Goal: Information Seeking & Learning: Learn about a topic

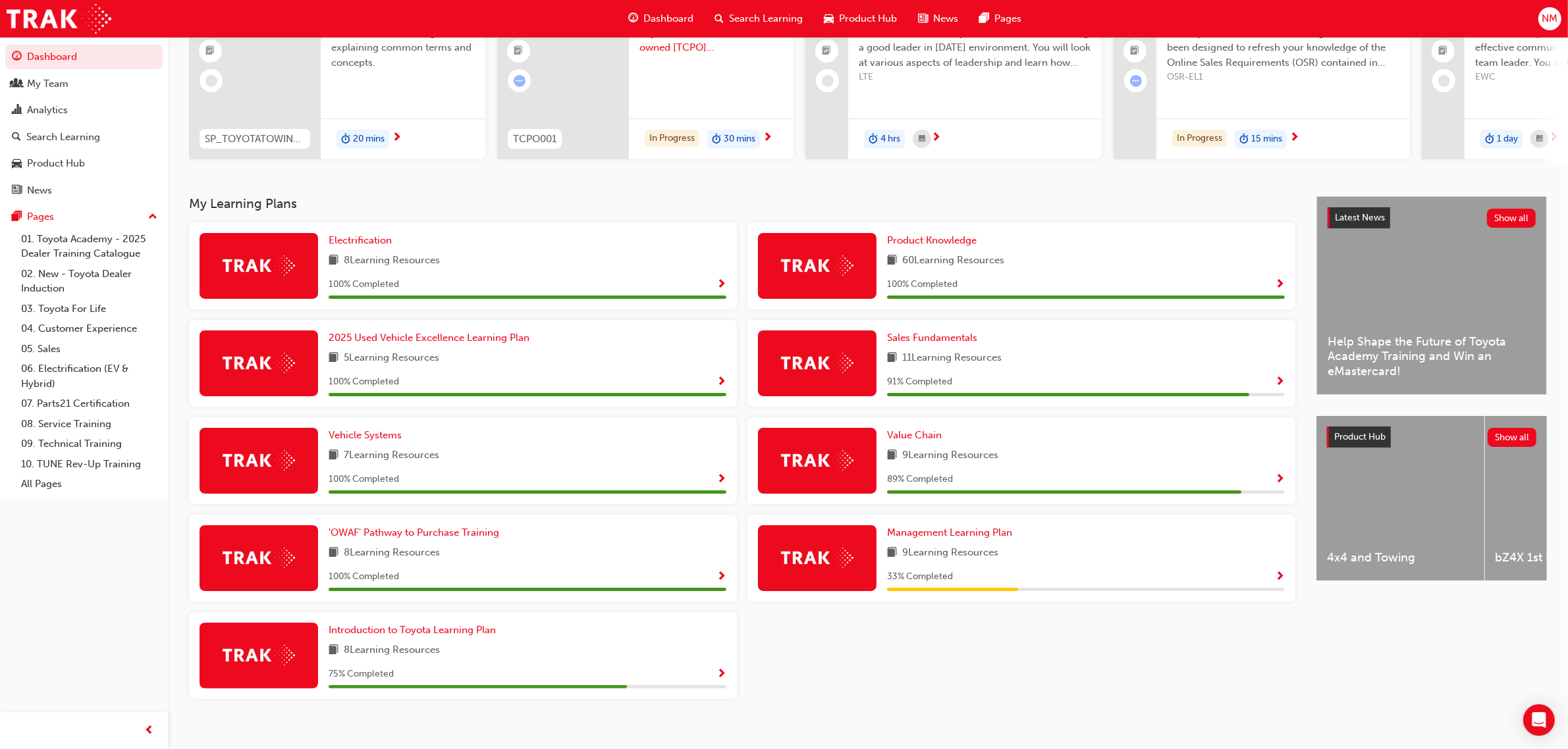
scroll to position [157, 0]
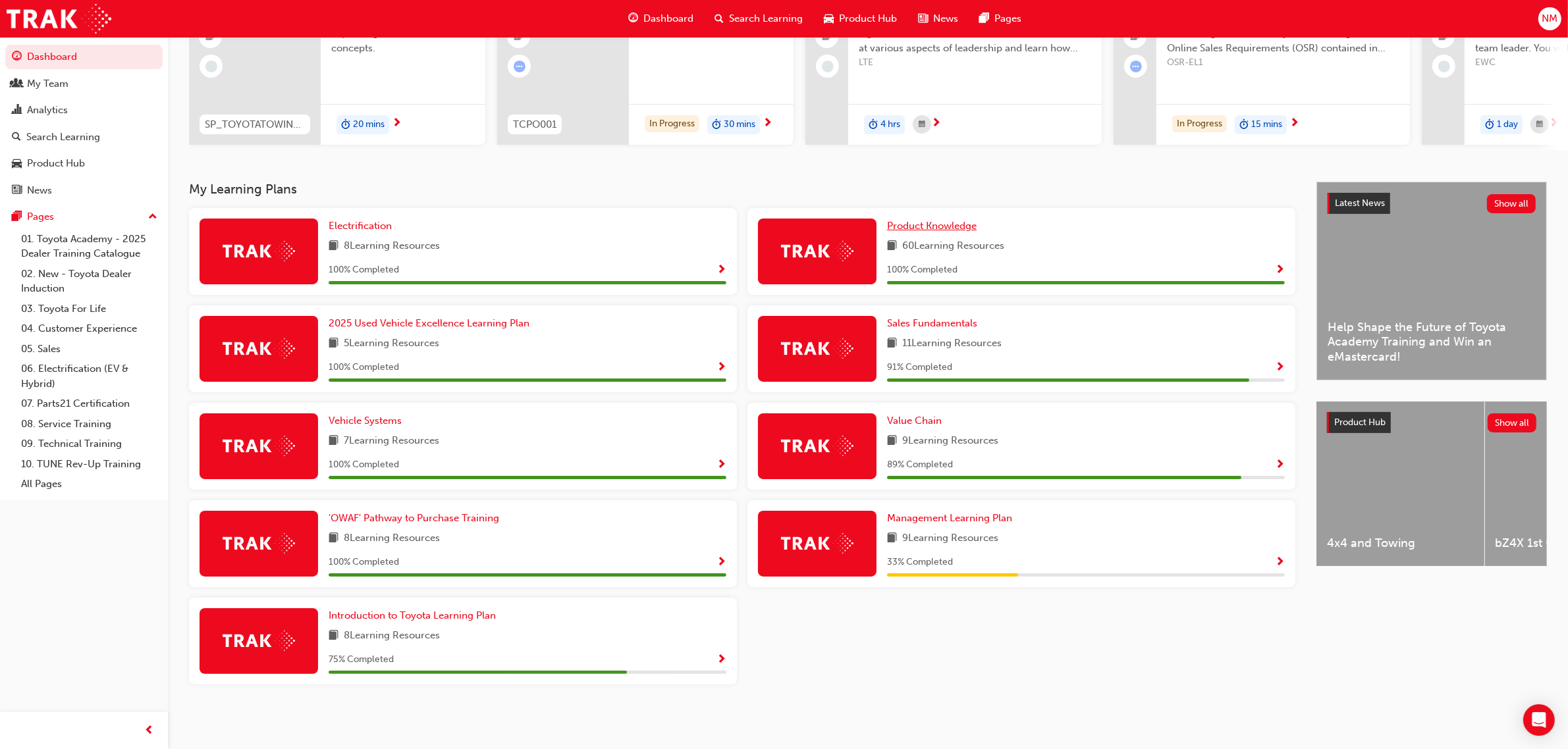
click at [959, 228] on span "Product Knowledge" at bounding box center [932, 226] width 90 height 12
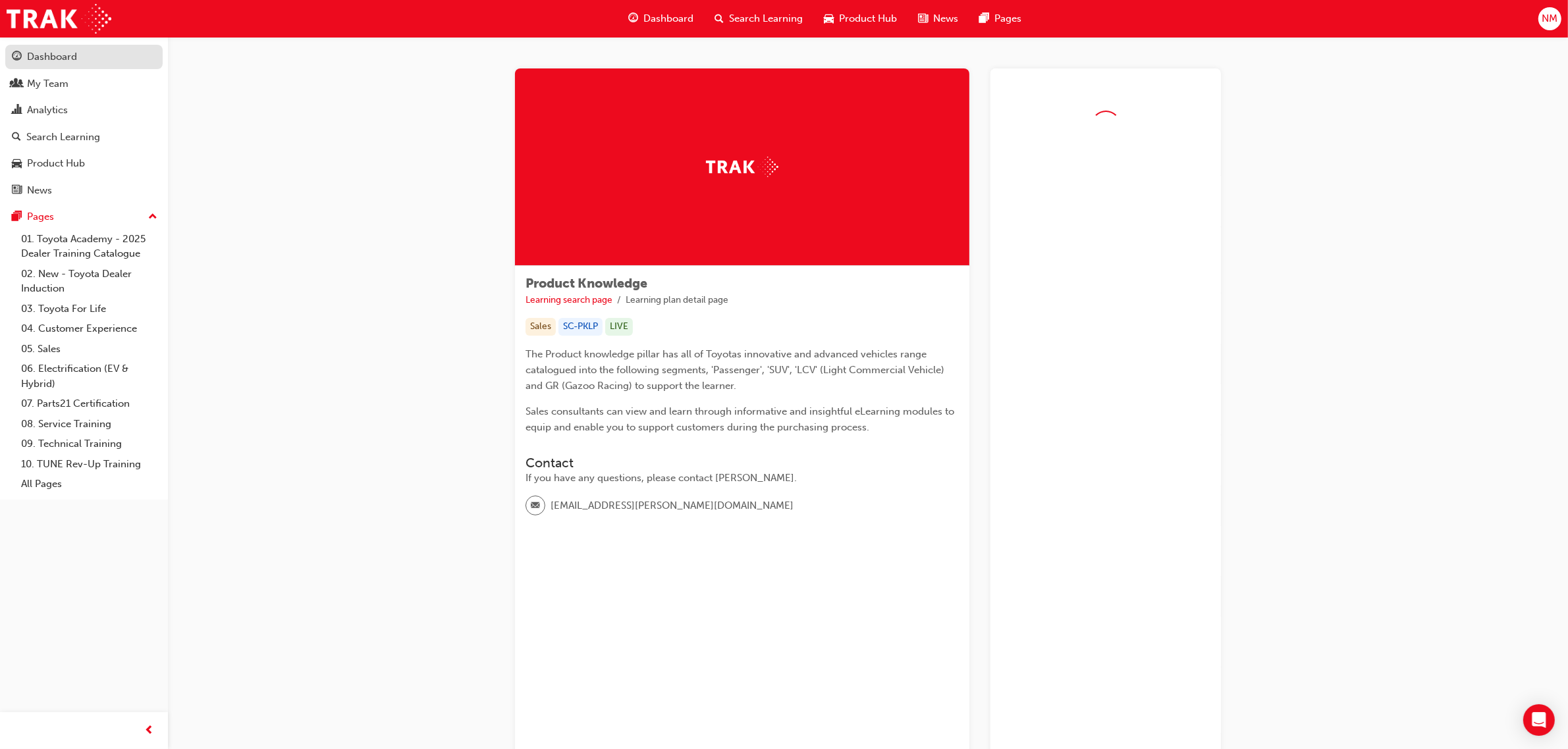
click at [59, 62] on div "Dashboard" at bounding box center [52, 57] width 50 height 15
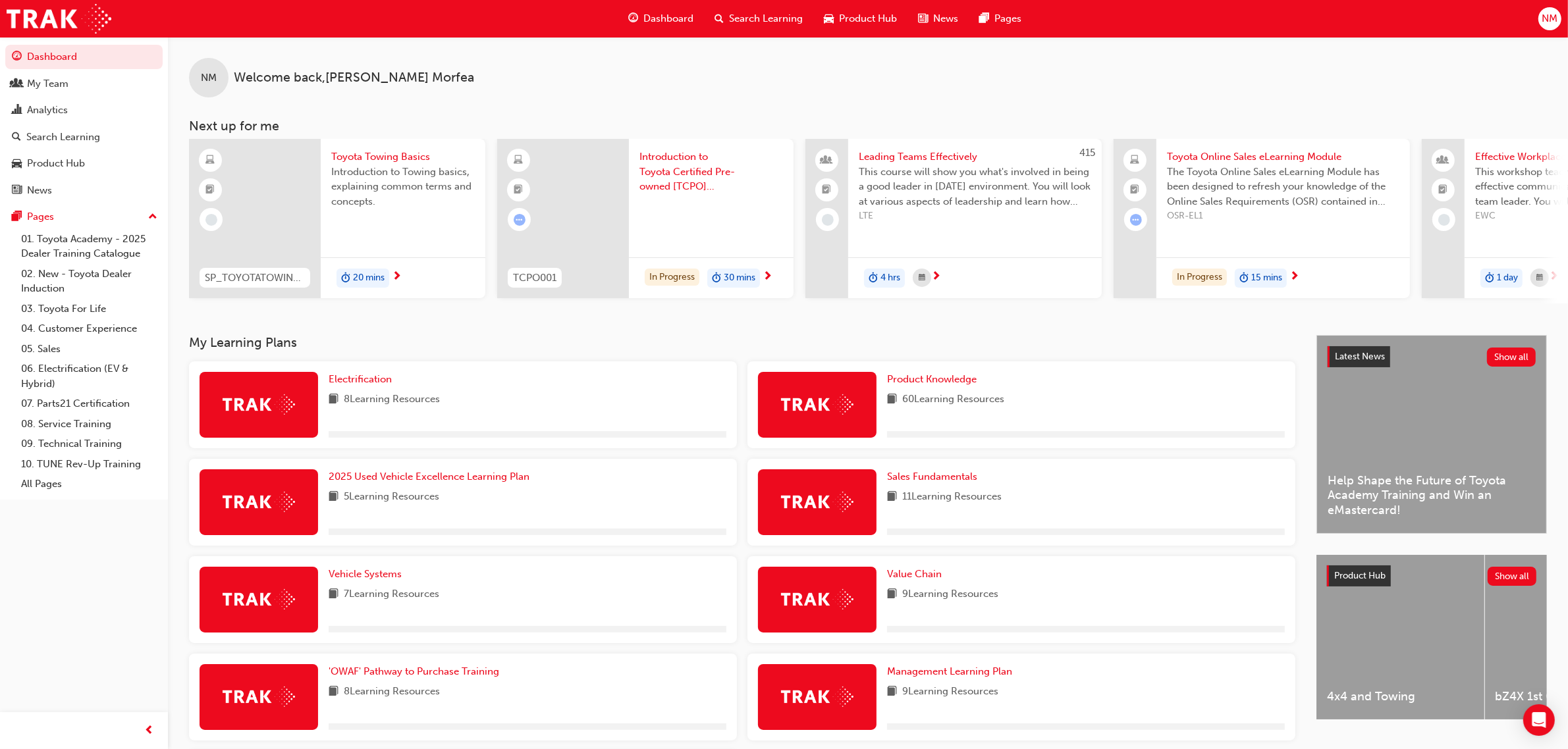
click at [787, 15] on span "Search Learning" at bounding box center [765, 19] width 74 height 15
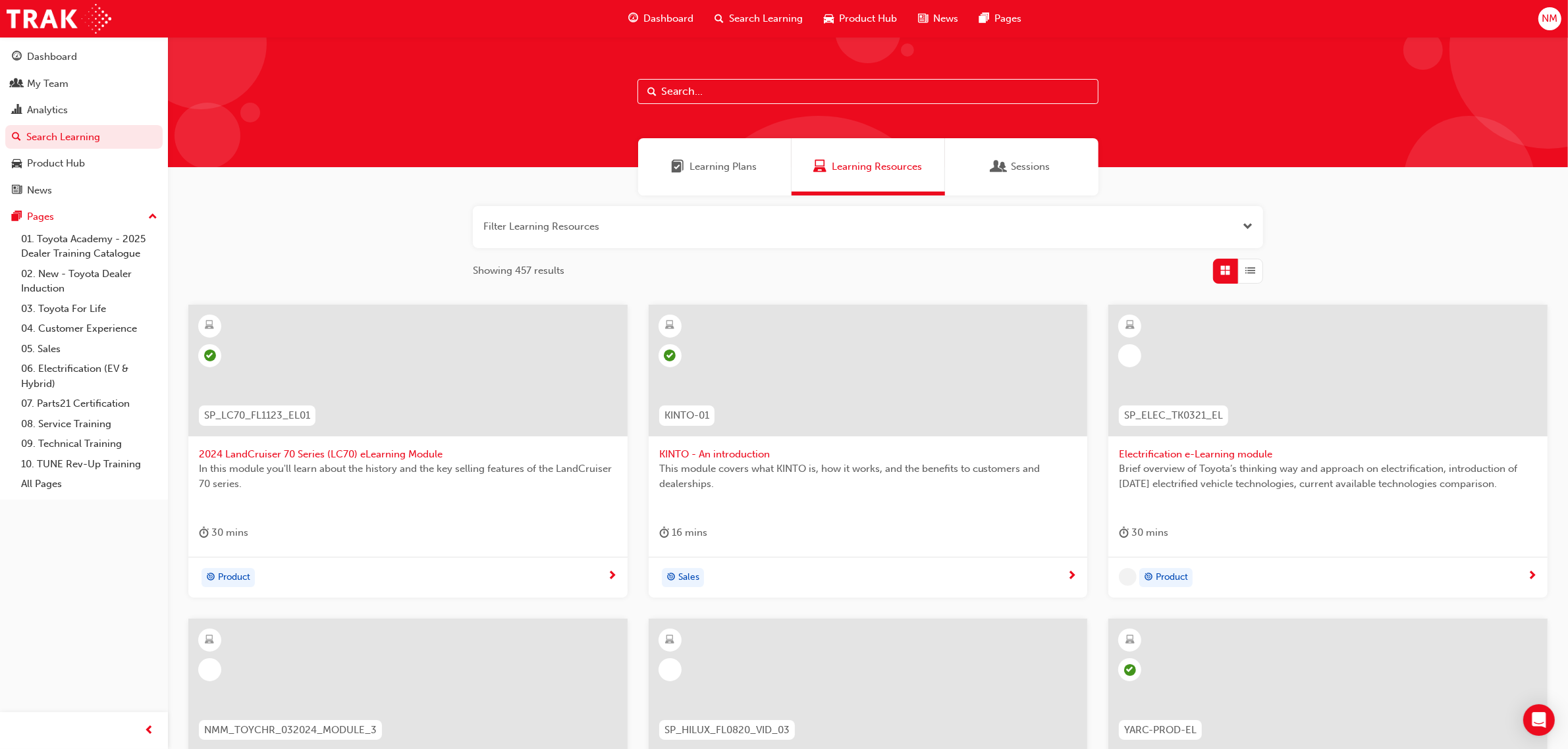
click at [714, 82] on input "text" at bounding box center [868, 91] width 461 height 25
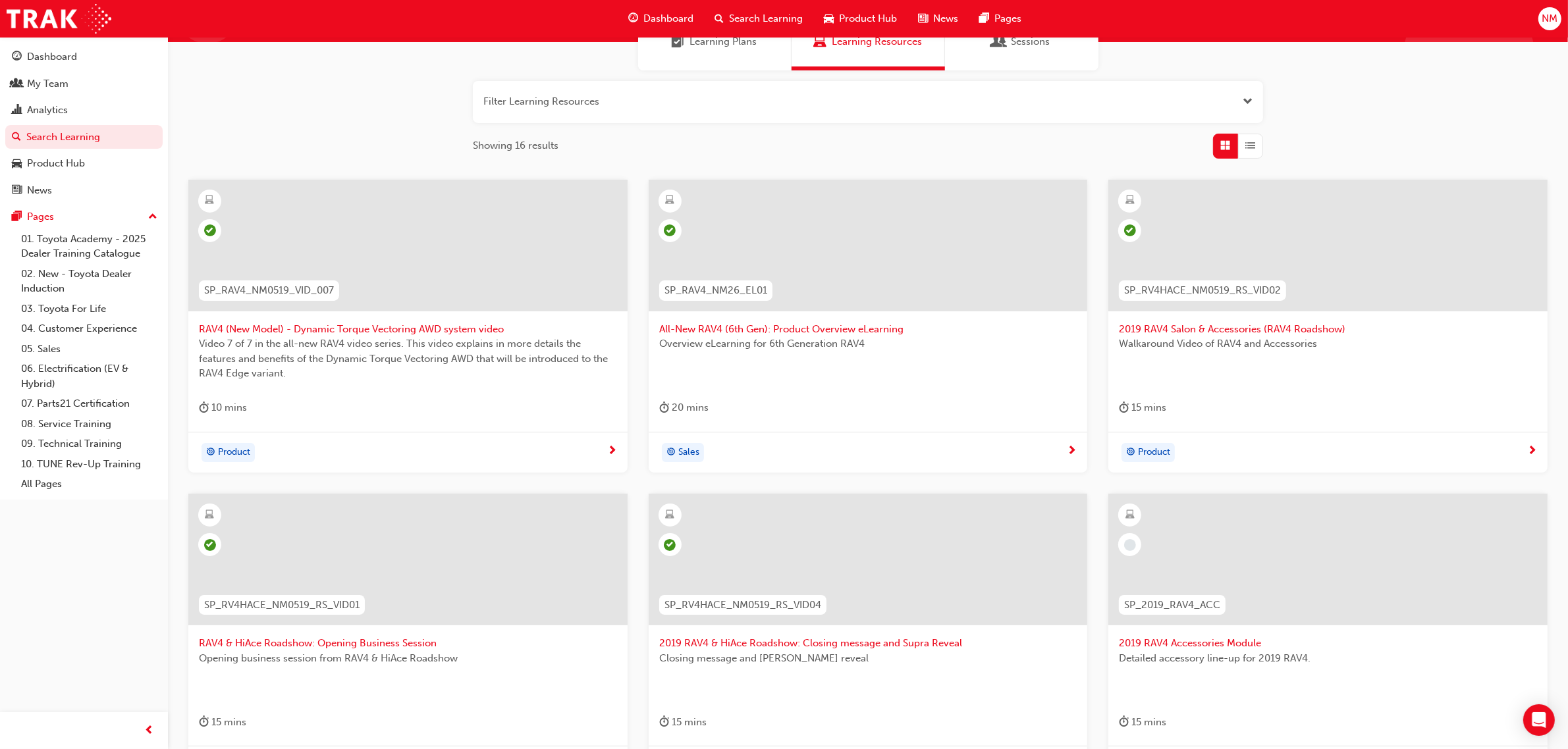
scroll to position [164, 0]
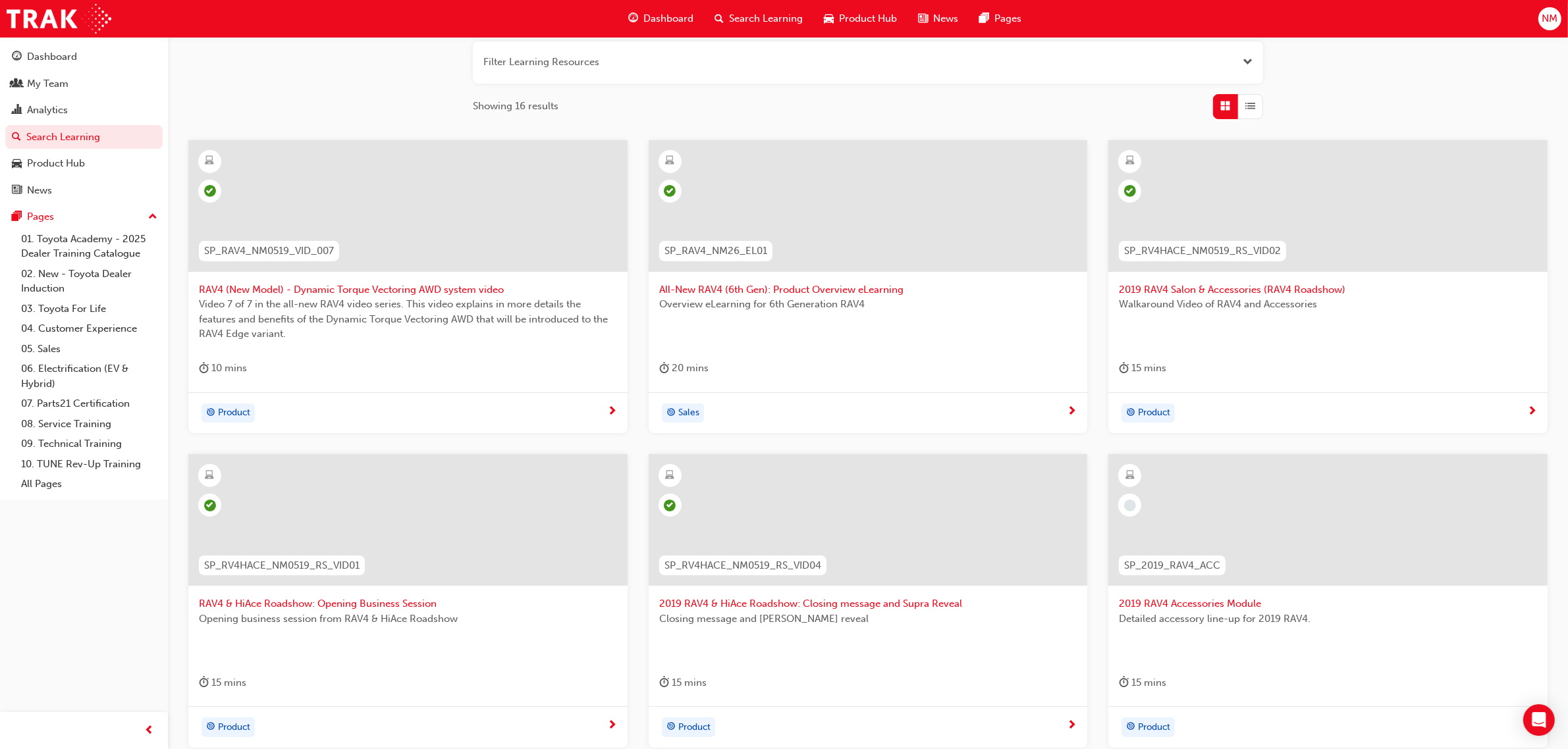
type input "rav4"
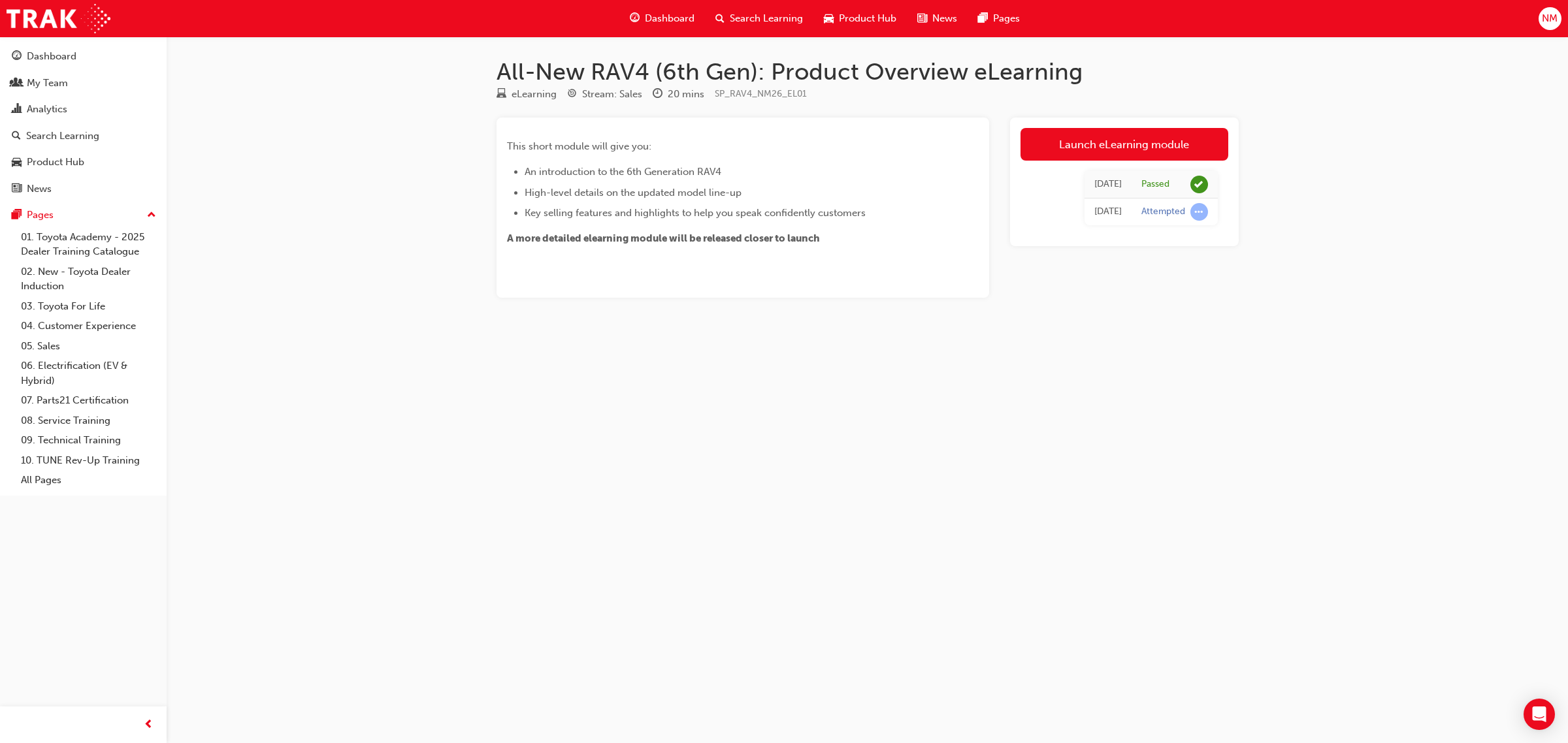
click at [1146, 147] on link "Launch eLearning module" at bounding box center [1124, 144] width 208 height 32
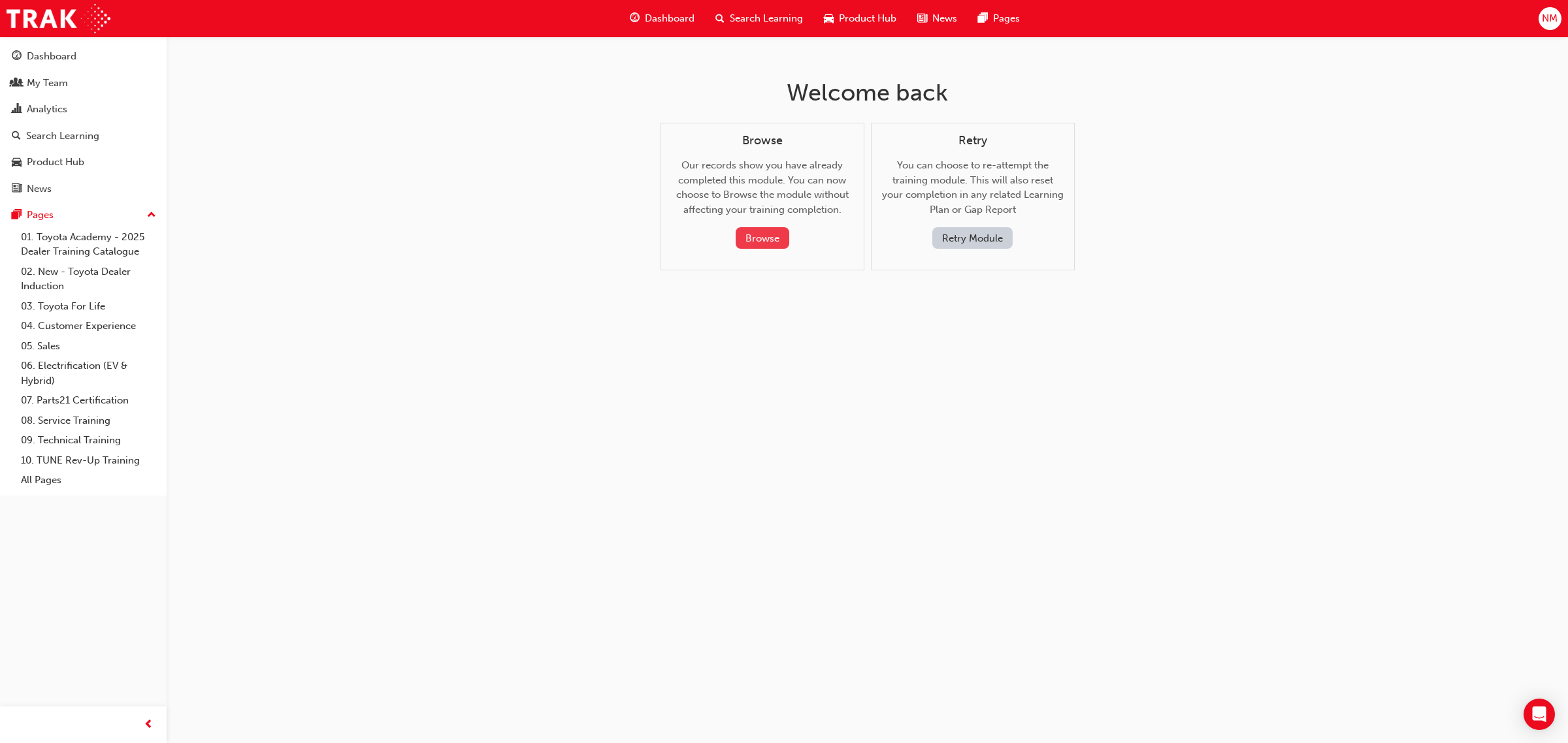
click at [770, 229] on button "Browse" at bounding box center [762, 238] width 54 height 22
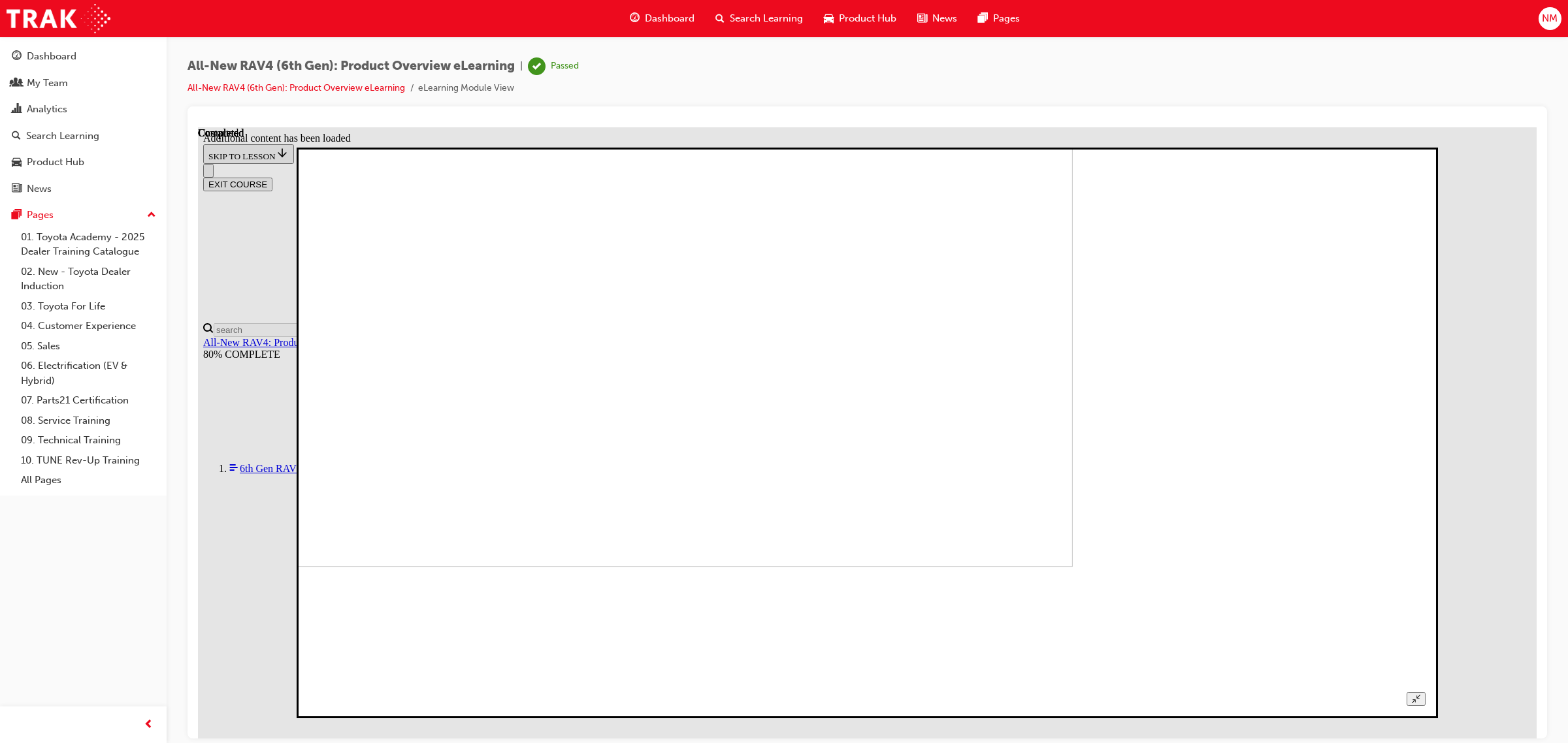
click at [1425, 499] on div at bounding box center [867, 432] width 1117 height 547
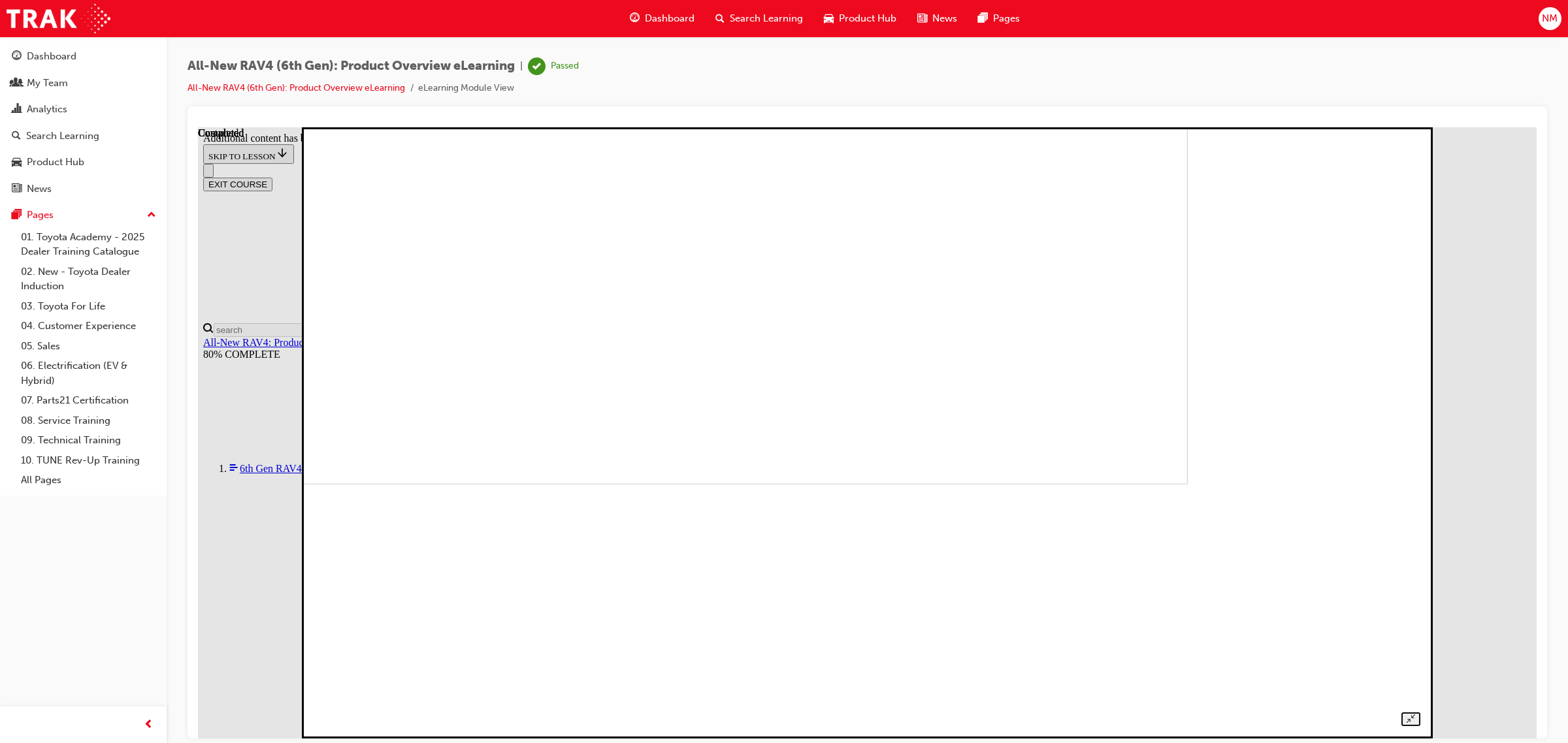
click at [1420, 525] on div at bounding box center [867, 418] width 1106 height 616
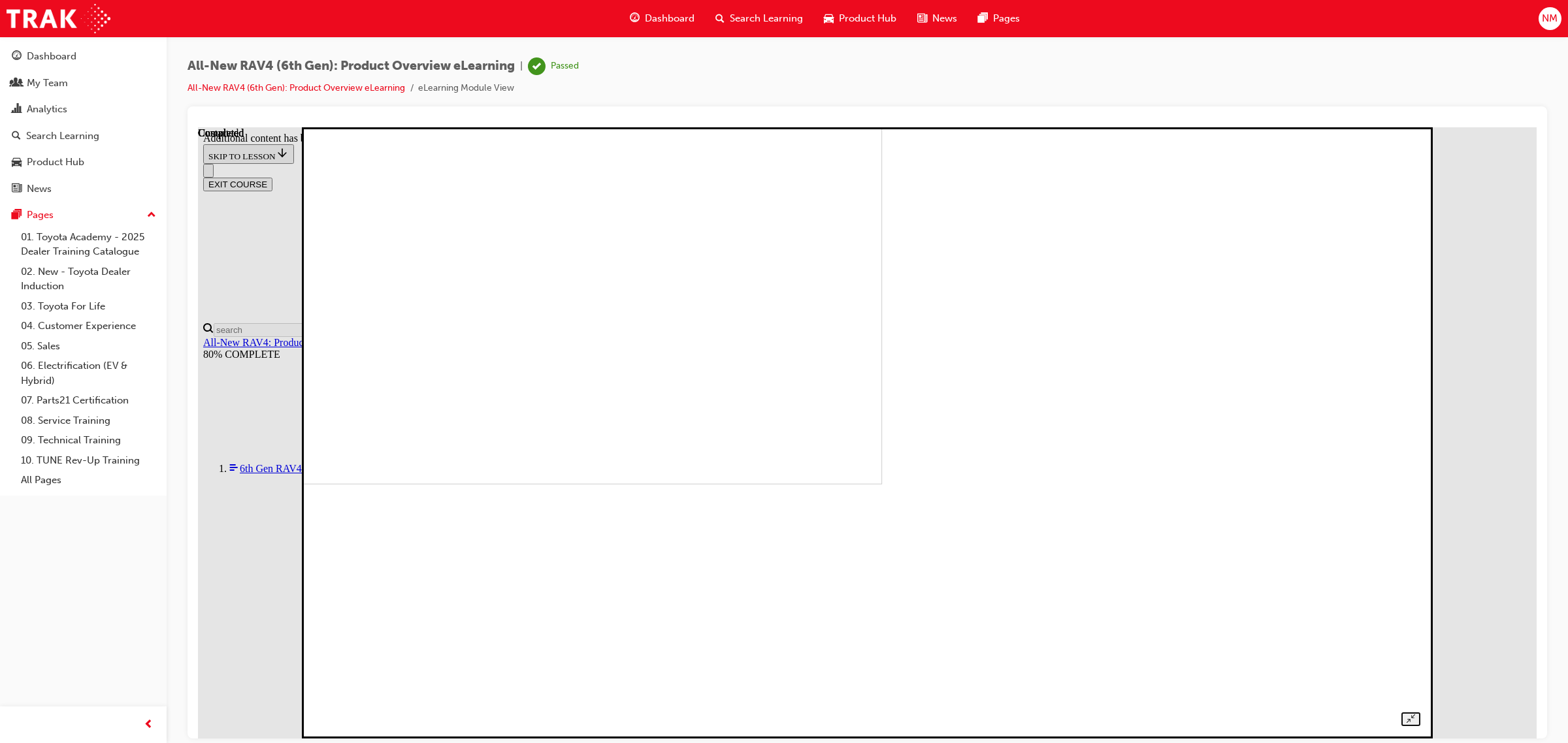
click at [1281, 80] on div "All-New RAV4 (6th Gen): Product Overview eLearning | Passed All-New RAV4 (6th G…" at bounding box center [867, 81] width 1360 height 49
